Goal: Transaction & Acquisition: Book appointment/travel/reservation

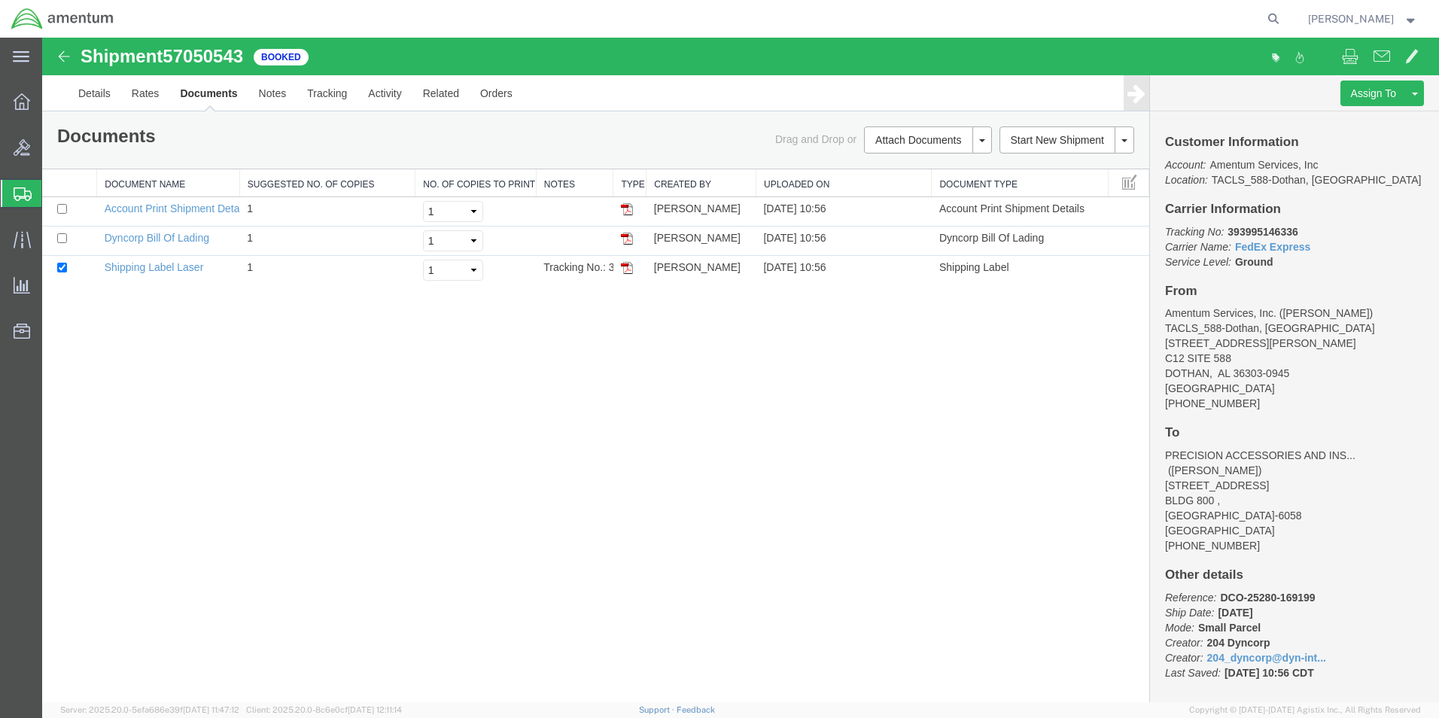
click at [0, 0] on span "Shipment Manager" at bounding box center [0, 0] width 0 height 0
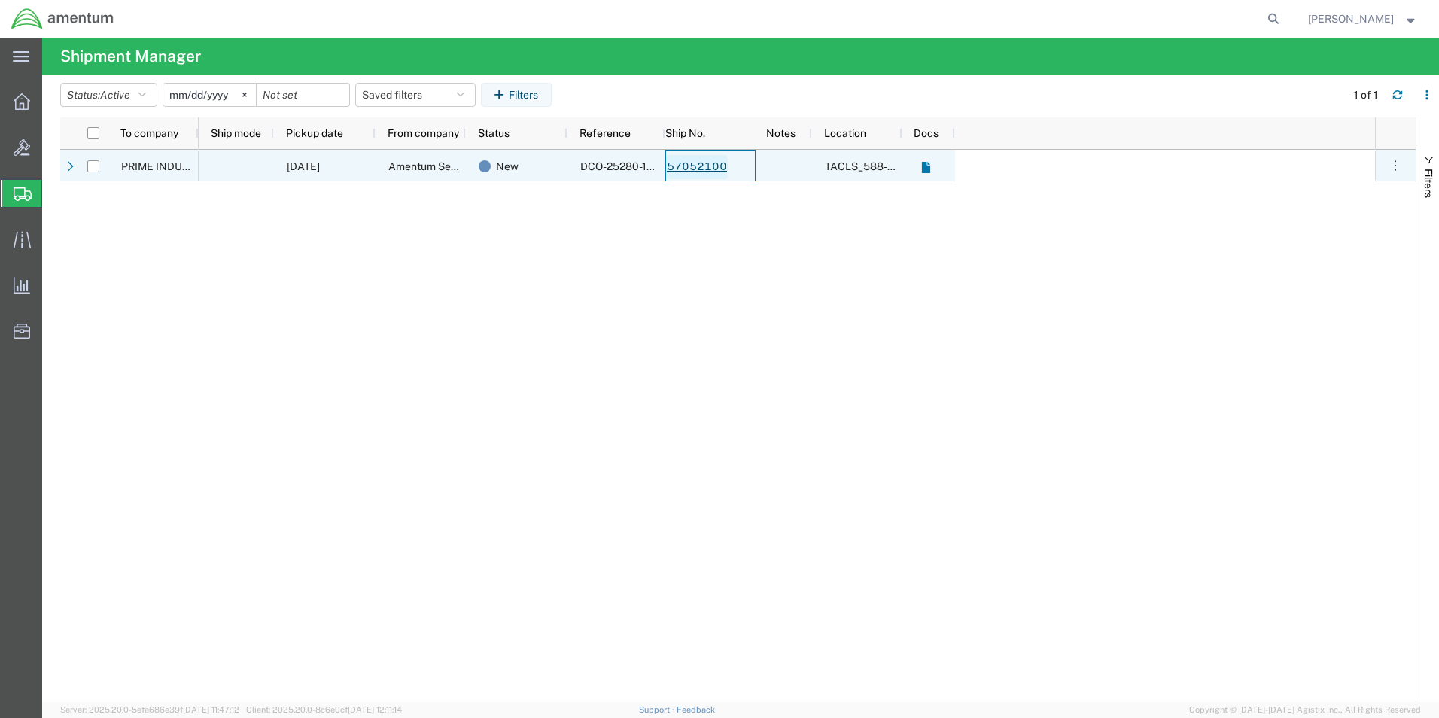
click at [702, 167] on link "57052100" at bounding box center [697, 167] width 62 height 24
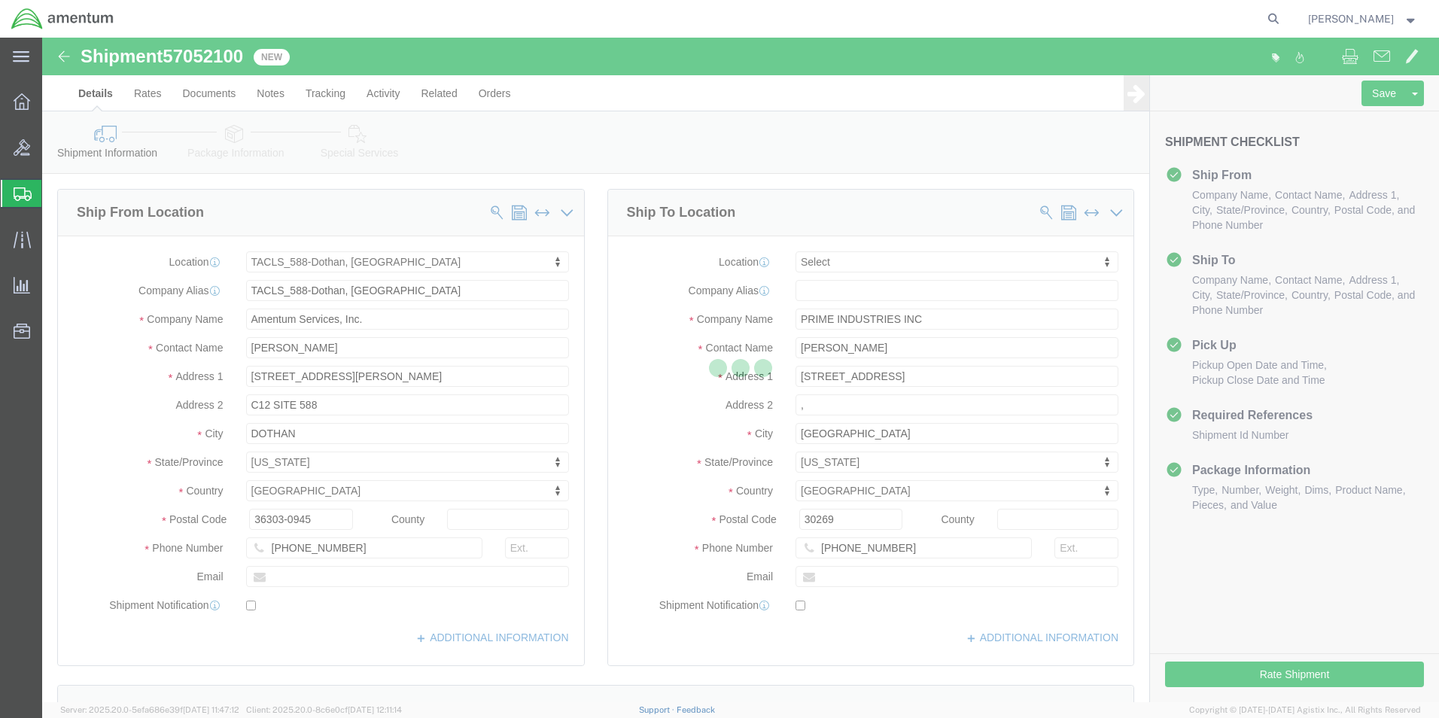
select select "42706"
select select
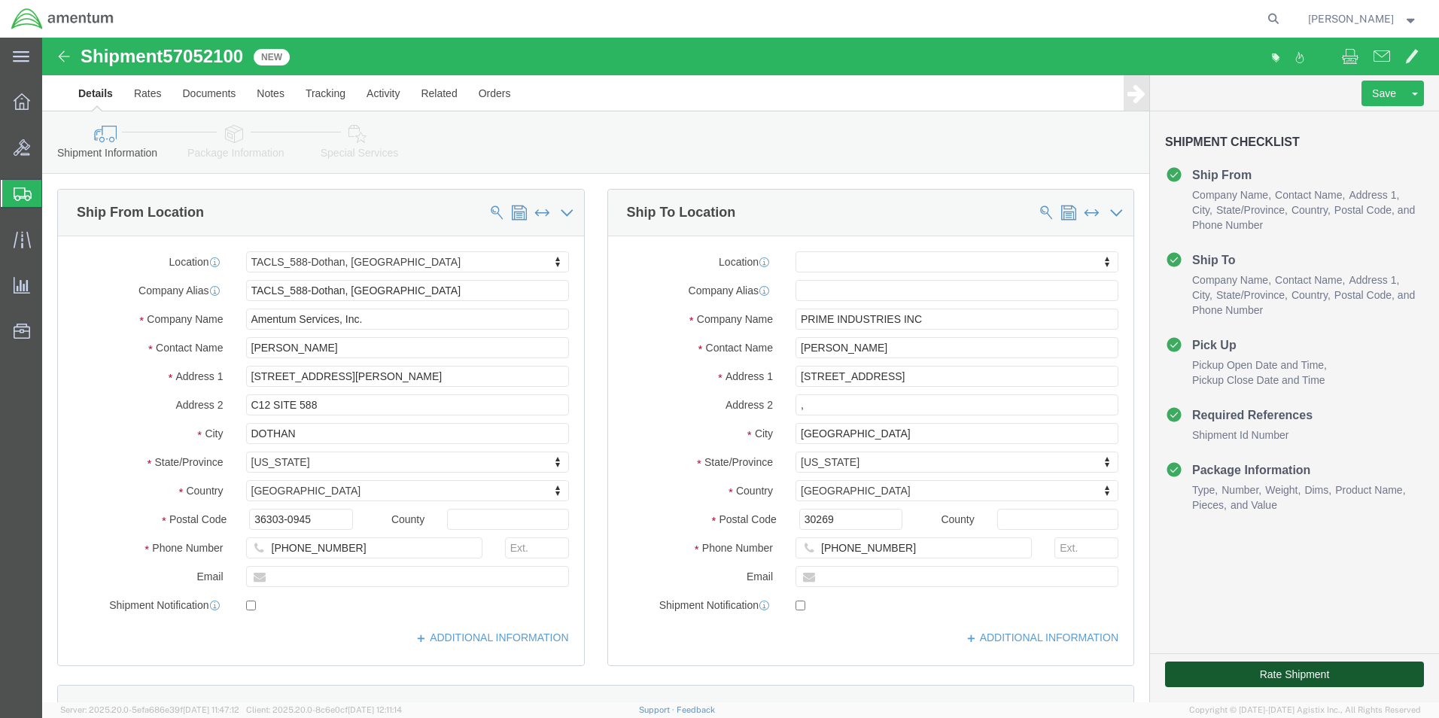
click button "Rate Shipment"
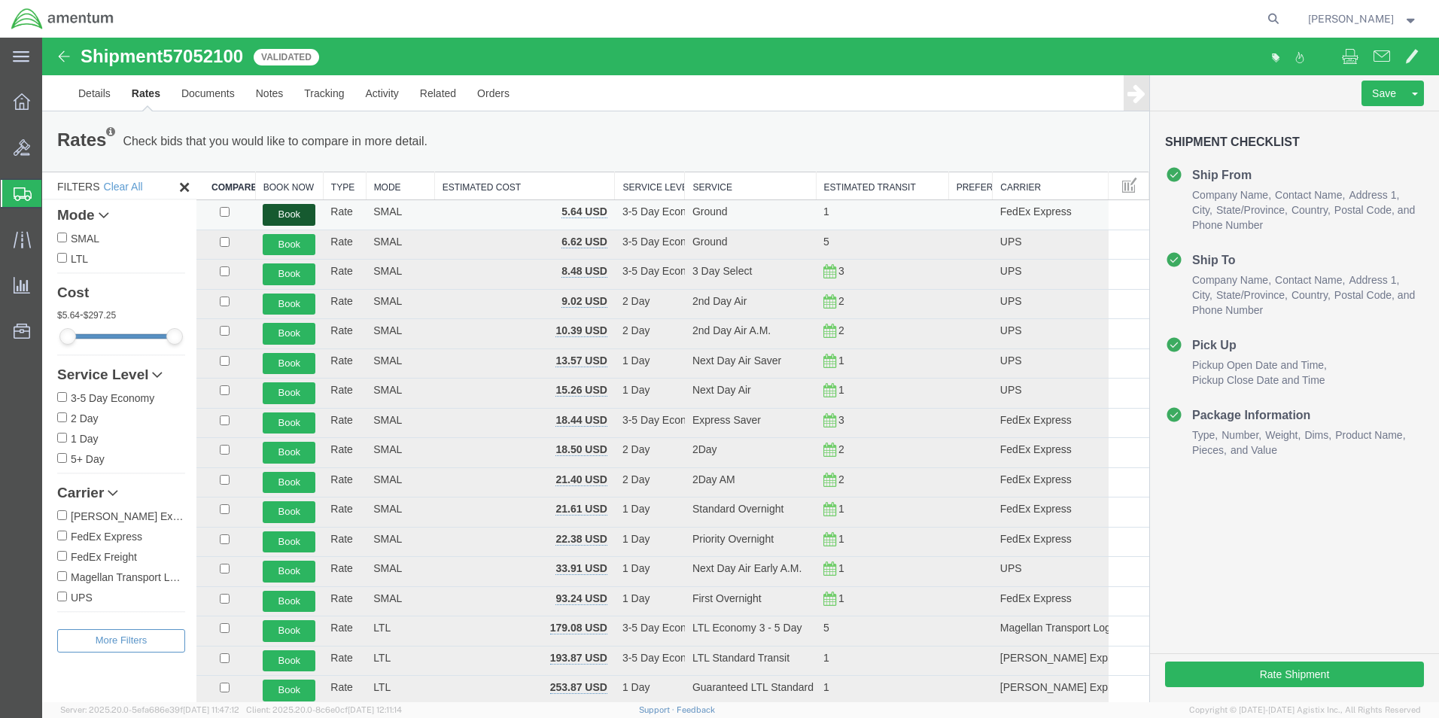
click at [298, 207] on button "Book" at bounding box center [289, 215] width 53 height 22
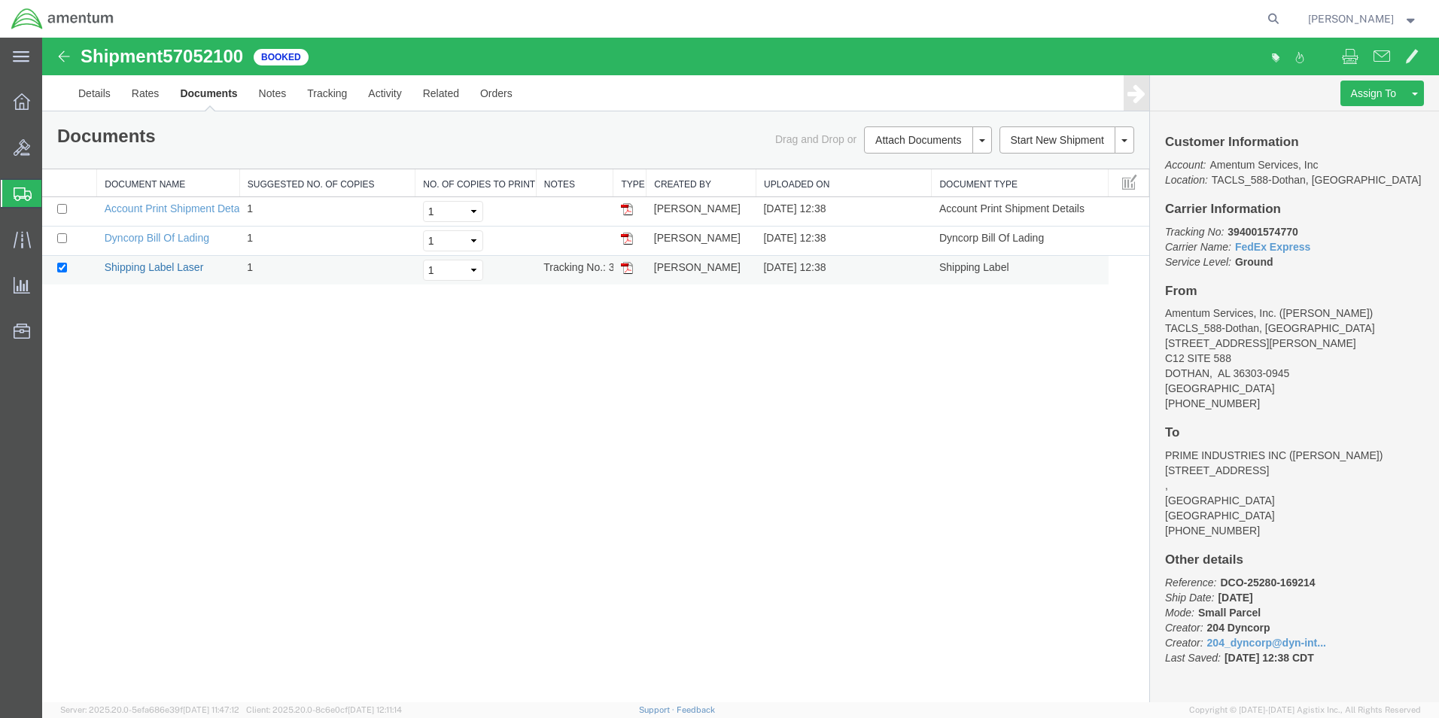
click at [145, 268] on link "Shipping Label Laser" at bounding box center [154, 267] width 99 height 12
